Goal: Task Accomplishment & Management: Use online tool/utility

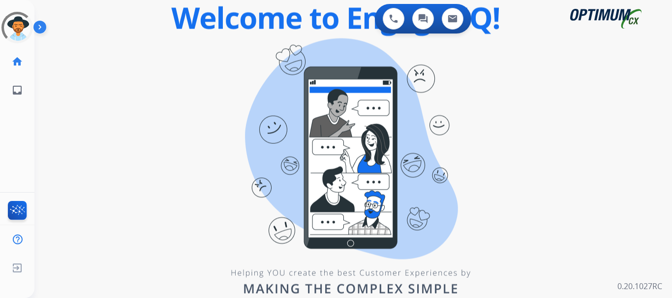
click at [44, 30] on img at bounding box center [41, 29] width 17 height 19
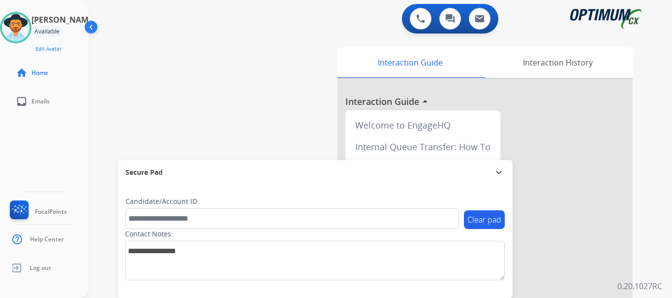
click at [224, 63] on div "swap_horiz Break voice bridge close_fullscreen Connect 3-Way Call merge_type Se…" at bounding box center [369, 240] width 560 height 410
click at [419, 20] on img at bounding box center [420, 18] width 9 height 9
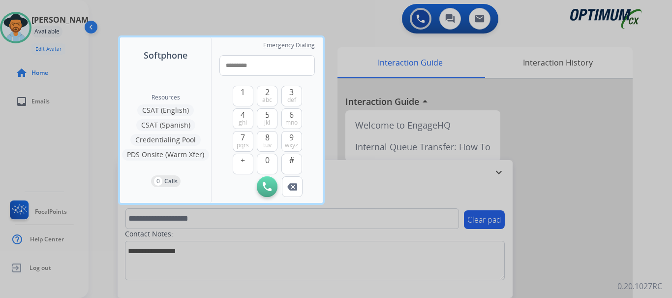
type input "**********"
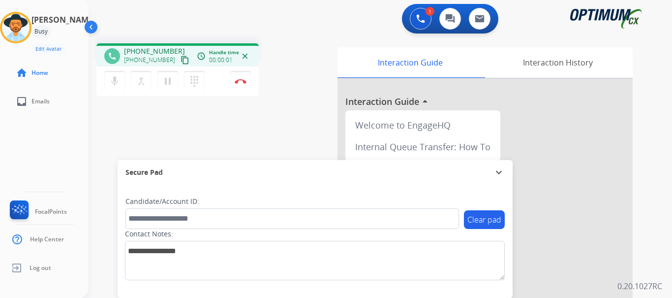
click at [238, 83] on img at bounding box center [241, 81] width 12 height 5
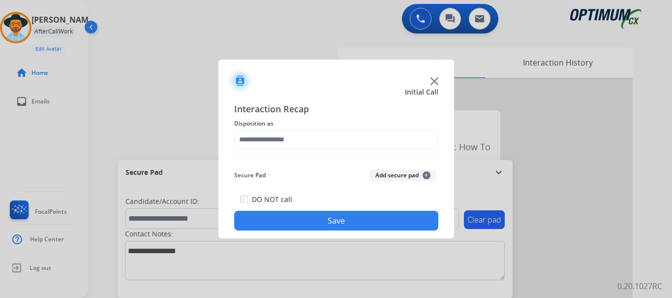
click at [402, 176] on button "Add secure pad +" at bounding box center [403, 175] width 67 height 12
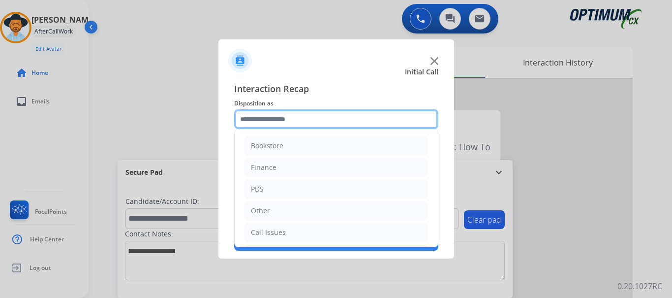
click at [326, 127] on input "text" at bounding box center [336, 119] width 204 height 20
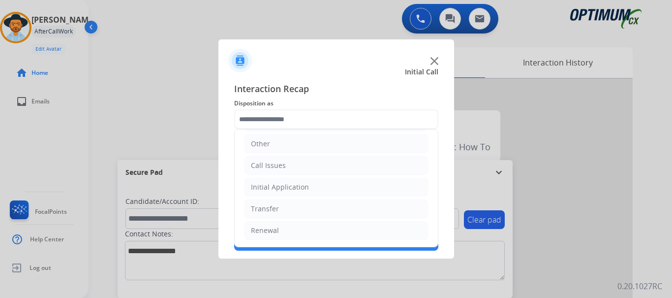
click at [303, 163] on li "Call Issues" at bounding box center [337, 165] width 184 height 19
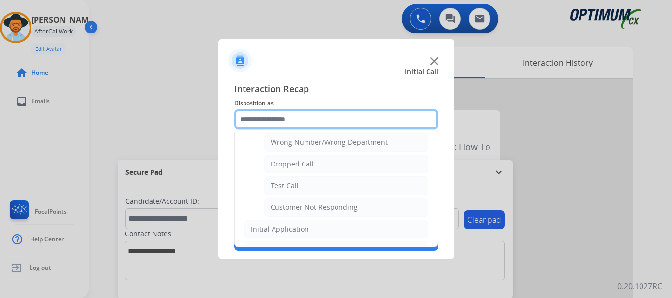
scroll to position [145, 0]
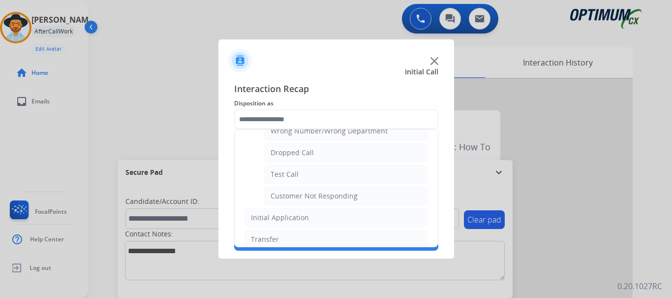
click at [324, 176] on li "Test Call" at bounding box center [346, 174] width 164 height 19
type input "*********"
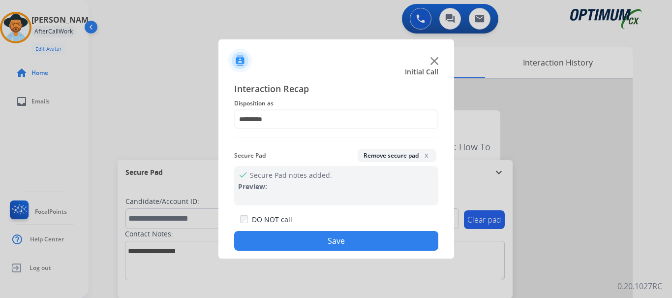
click at [316, 231] on div "DO NOT call Save" at bounding box center [336, 231] width 204 height 37
click at [275, 244] on button "Save" at bounding box center [336, 241] width 204 height 20
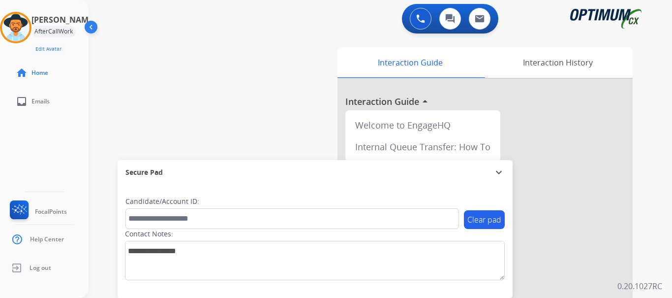
click at [203, 92] on div "swap_horiz Break voice bridge close_fullscreen Connect 3-Way Call merge_type Se…" at bounding box center [369, 240] width 560 height 410
click at [18, 27] on img at bounding box center [16, 28] width 28 height 28
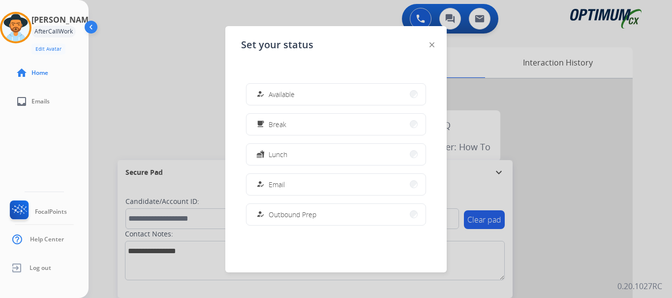
click at [320, 101] on button "how_to_reg Available" at bounding box center [336, 94] width 179 height 21
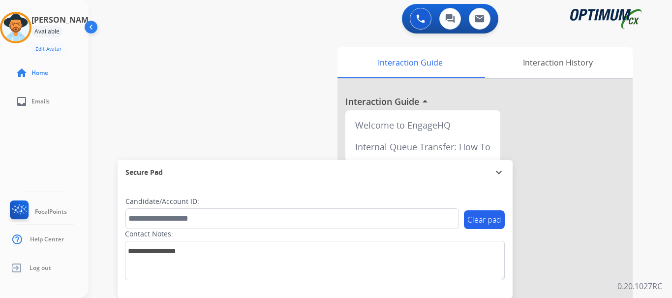
click at [188, 101] on div "swap_horiz Break voice bridge close_fullscreen Connect 3-Way Call merge_type Se…" at bounding box center [369, 240] width 560 height 410
click at [359, 17] on div "0 Voice Interactions 0 Chat Interactions 0 Email Interactions" at bounding box center [374, 19] width 548 height 31
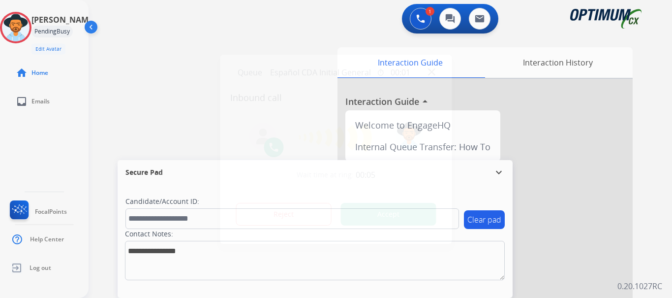
click at [254, 32] on div at bounding box center [336, 149] width 672 height 298
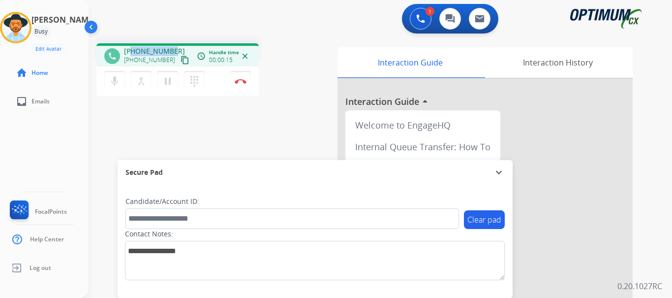
drag, startPoint x: 131, startPoint y: 50, endPoint x: 170, endPoint y: 49, distance: 39.4
click at [170, 49] on span "[PHONE_NUMBER]" at bounding box center [154, 51] width 61 height 10
copy span "2018794891"
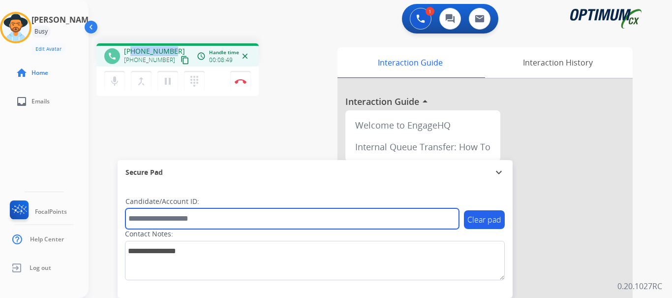
click at [205, 216] on input "text" at bounding box center [292, 218] width 334 height 21
type input "*******"
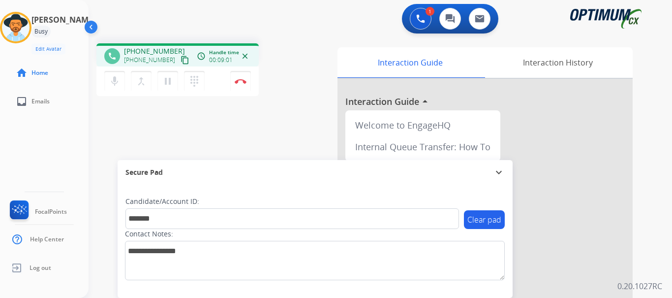
click at [239, 80] on img at bounding box center [241, 81] width 12 height 5
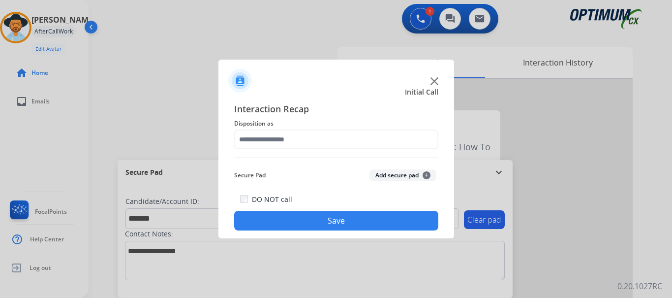
click at [383, 175] on button "Add secure pad +" at bounding box center [403, 175] width 67 height 12
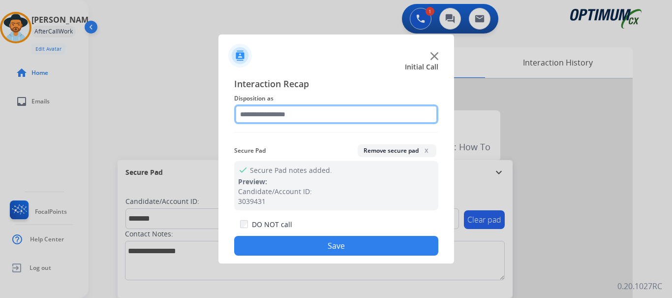
click at [319, 119] on input "text" at bounding box center [336, 114] width 204 height 20
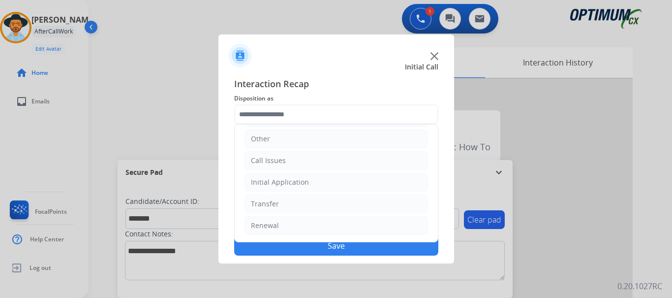
click at [310, 182] on li "Initial Application" at bounding box center [337, 182] width 184 height 19
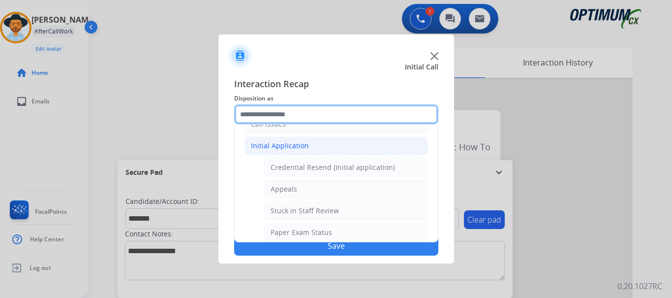
scroll to position [112, 0]
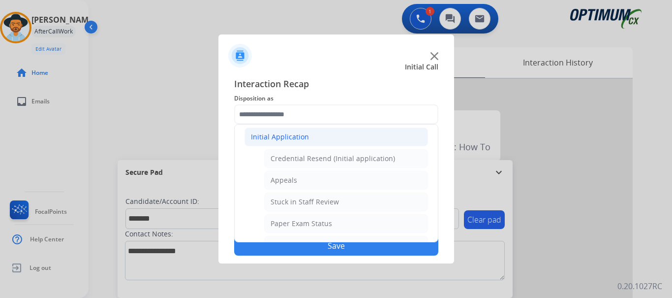
click at [322, 181] on li "Appeals" at bounding box center [346, 180] width 164 height 19
type input "*******"
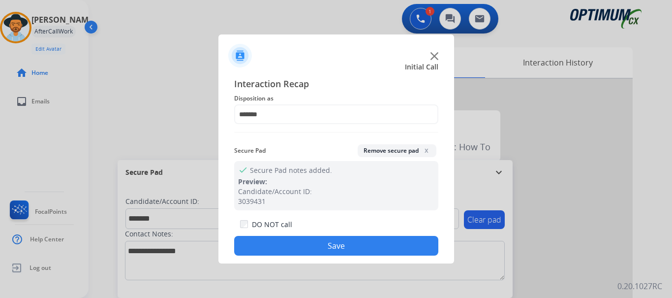
click at [314, 239] on button "Save" at bounding box center [336, 246] width 204 height 20
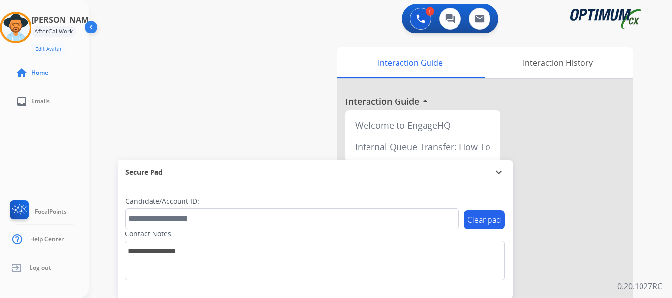
click at [190, 129] on div "swap_horiz Break voice bridge close_fullscreen Connect 3-Way Call merge_type Se…" at bounding box center [369, 240] width 560 height 410
click at [524, 22] on div "0 Voice Interactions 0 Chat Interactions 0 Email Interactions" at bounding box center [374, 19] width 548 height 31
click at [225, 61] on div "swap_horiz Break voice bridge close_fullscreen Connect 3-Way Call merge_type Se…" at bounding box center [369, 240] width 560 height 410
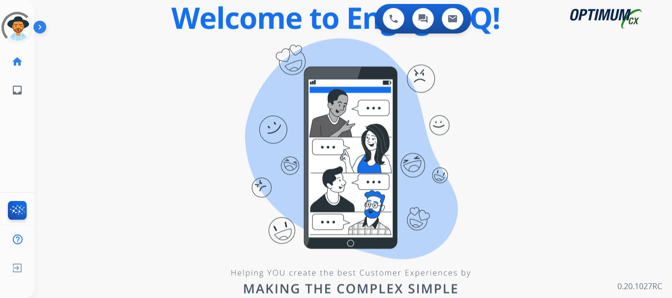
drag, startPoint x: 0, startPoint y: 0, endPoint x: 271, endPoint y: 95, distance: 286.9
drag, startPoint x: 271, startPoint y: 95, endPoint x: 188, endPoint y: 38, distance: 99.8
click at [188, 38] on div "swap_horiz Break voice bridge close_fullscreen Connect 3-Way Call merge_type Se…" at bounding box center [341, 58] width 614 height 47
click at [42, 28] on img at bounding box center [41, 29] width 17 height 19
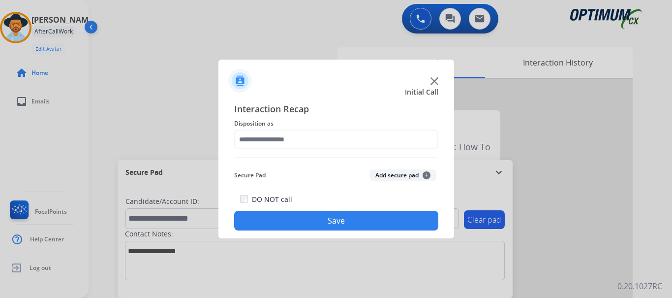
click at [434, 84] on img at bounding box center [435, 81] width 8 height 8
